Goal: Task Accomplishment & Management: Use online tool/utility

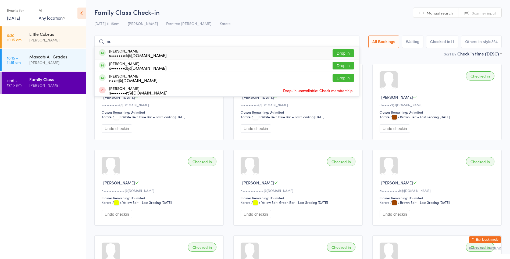
type input "rid"
click at [342, 53] on button "Drop in" at bounding box center [344, 53] width 22 height 8
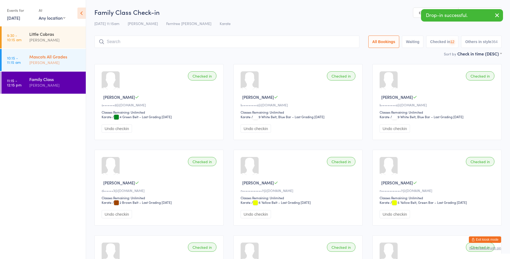
click at [24, 67] on link "10:15 - 11:15 am Mascots All Grades [PERSON_NAME]" at bounding box center [44, 60] width 84 height 22
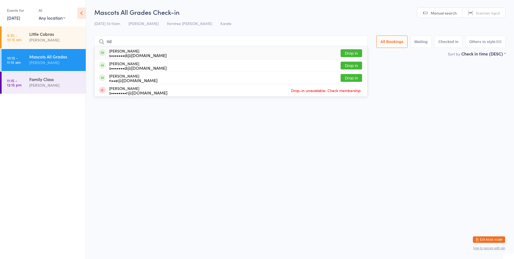
type input "rid"
click at [345, 55] on button "Drop in" at bounding box center [352, 53] width 22 height 8
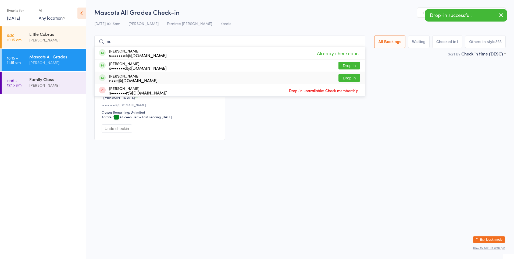
type input "rid"
click at [339, 78] on button "Drop in" at bounding box center [350, 78] width 22 height 8
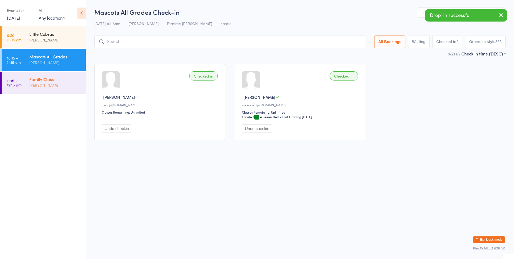
click at [35, 81] on div "Family Class" at bounding box center [55, 79] width 52 height 6
